Goal: Transaction & Acquisition: Subscribe to service/newsletter

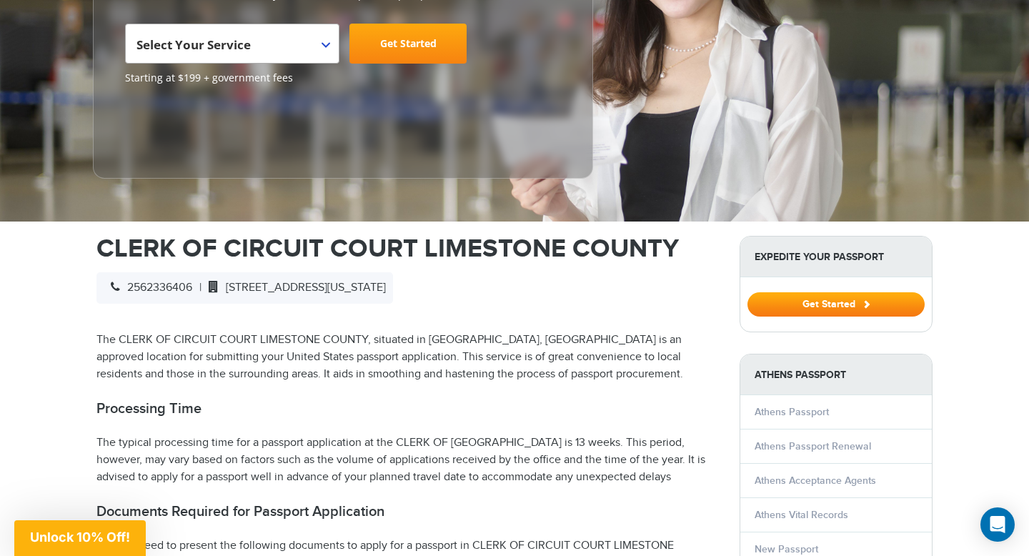
scroll to position [280, 0]
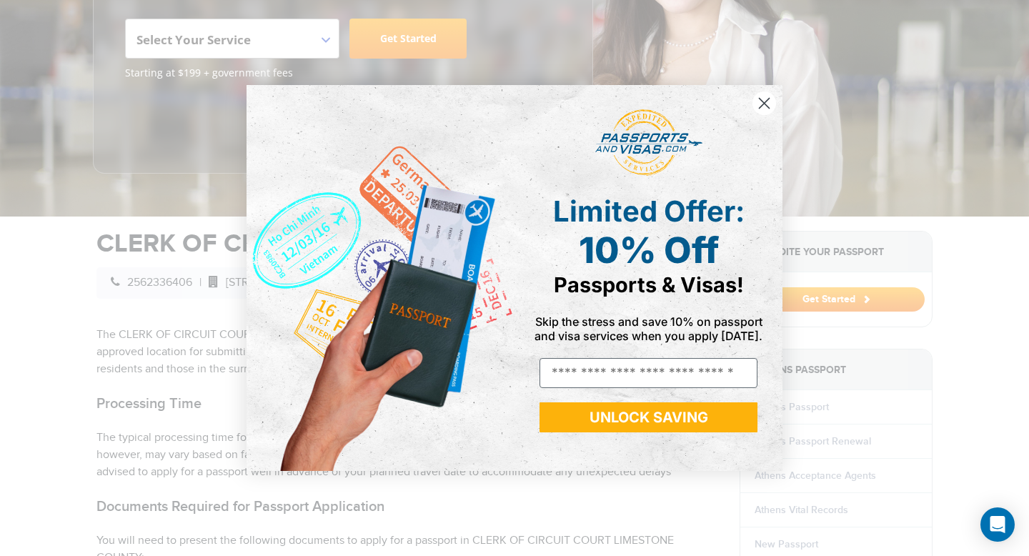
click at [764, 96] on circle "Close dialog" at bounding box center [764, 103] width 24 height 24
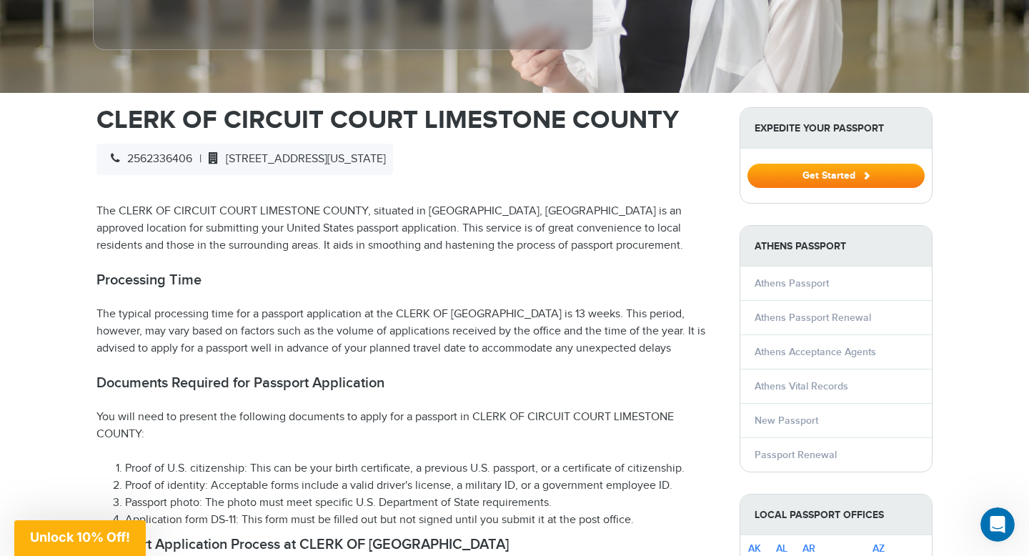
scroll to position [407, 0]
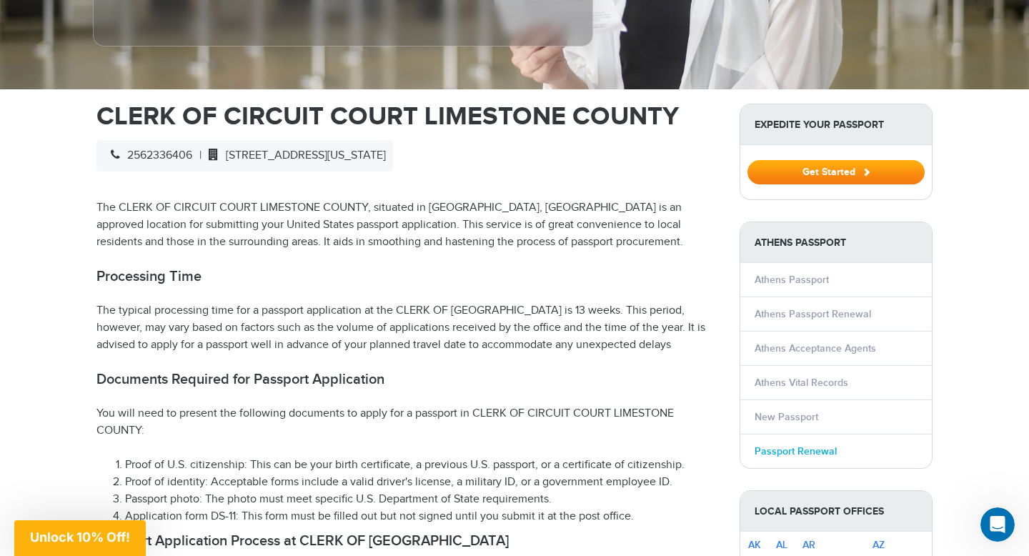
click at [779, 445] on link "Passport Renewal" at bounding box center [795, 451] width 82 height 12
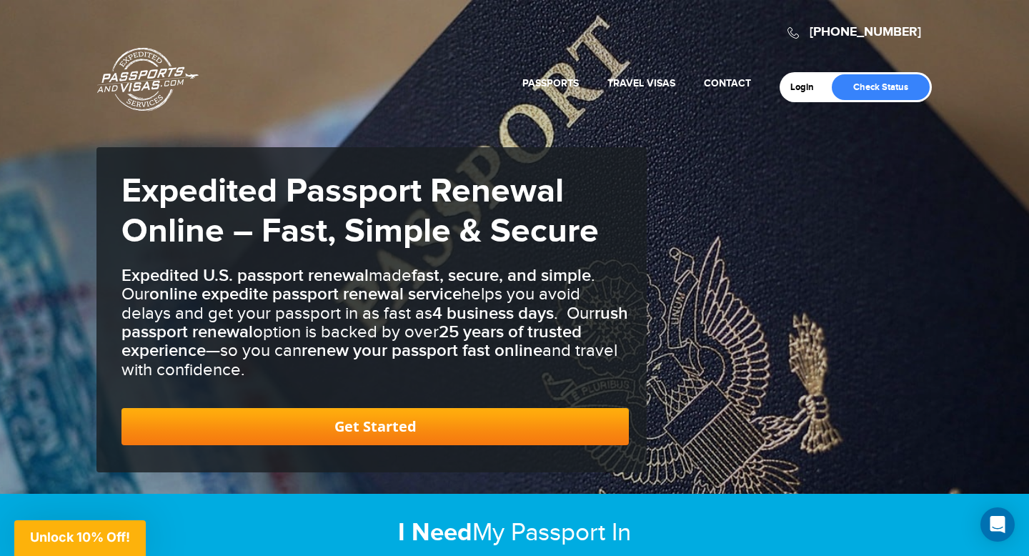
click at [391, 424] on link "Get Started" at bounding box center [374, 426] width 507 height 37
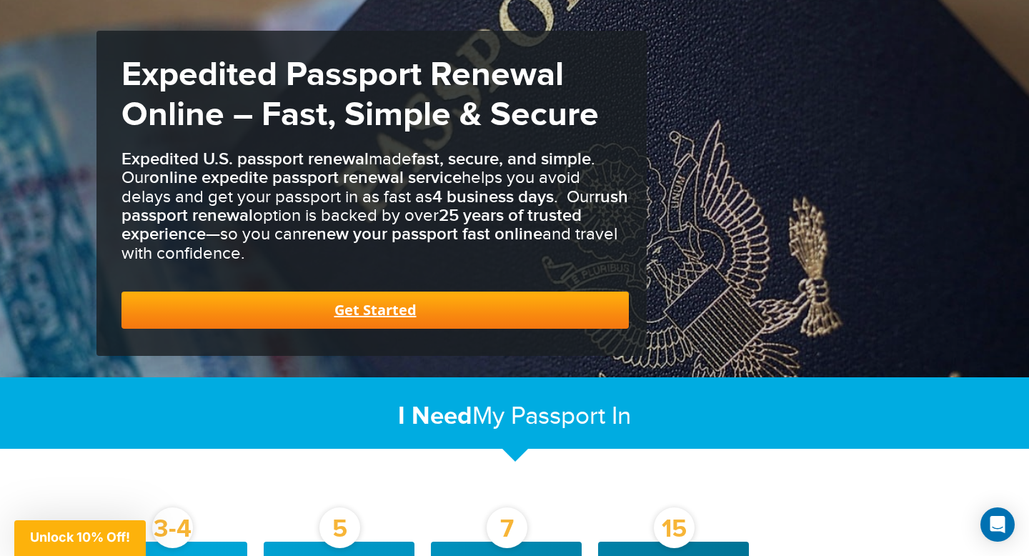
scroll to position [88, 0]
